Goal: Transaction & Acquisition: Purchase product/service

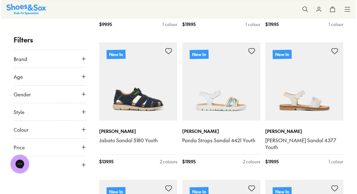
scroll to position [612, 0]
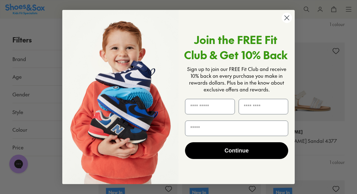
click at [288, 19] on icon "Close dialog" at bounding box center [287, 17] width 4 height 4
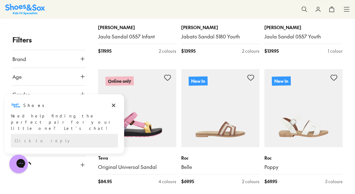
scroll to position [866, 0]
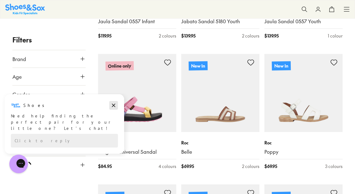
click at [115, 106] on icon "Dismiss campaign" at bounding box center [113, 105] width 3 height 3
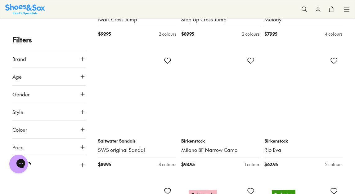
scroll to position [2306, 0]
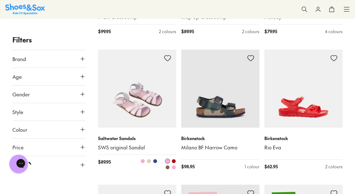
type input "***"
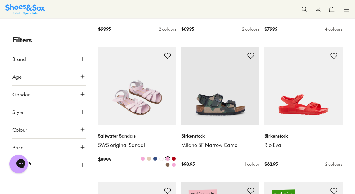
scroll to position [2311, 0]
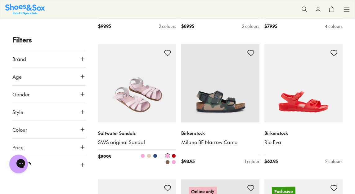
click at [138, 95] on img at bounding box center [137, 83] width 78 height 78
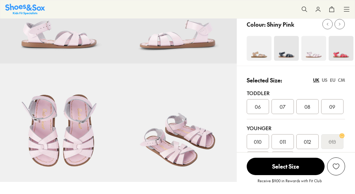
select select "*"
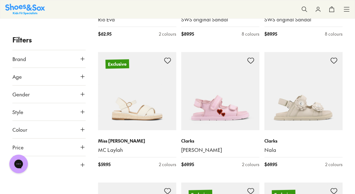
scroll to position [1147, 0]
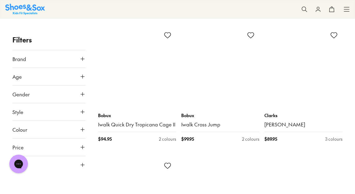
scroll to position [2741, 0]
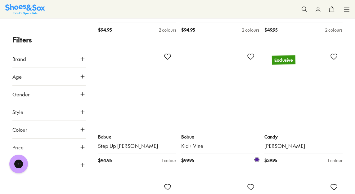
scroll to position [4029, 0]
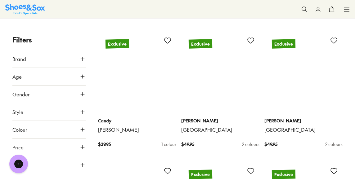
scroll to position [5359, 0]
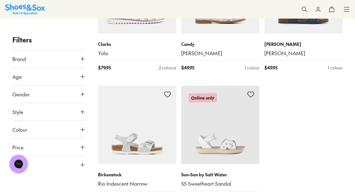
type input "***"
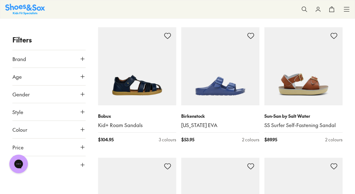
scroll to position [6013, 0]
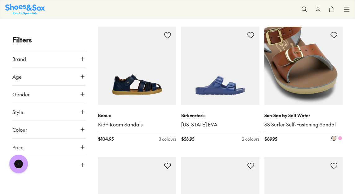
click at [310, 68] on img at bounding box center [303, 66] width 78 height 78
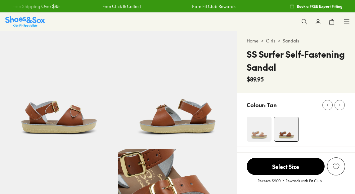
select select "*"
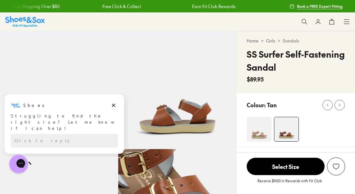
click at [310, 68] on h4 "SS Surfer Self-Fastening Sandal" at bounding box center [295, 61] width 98 height 26
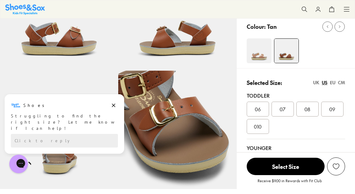
scroll to position [20, 0]
